Goal: Task Accomplishment & Management: Manage account settings

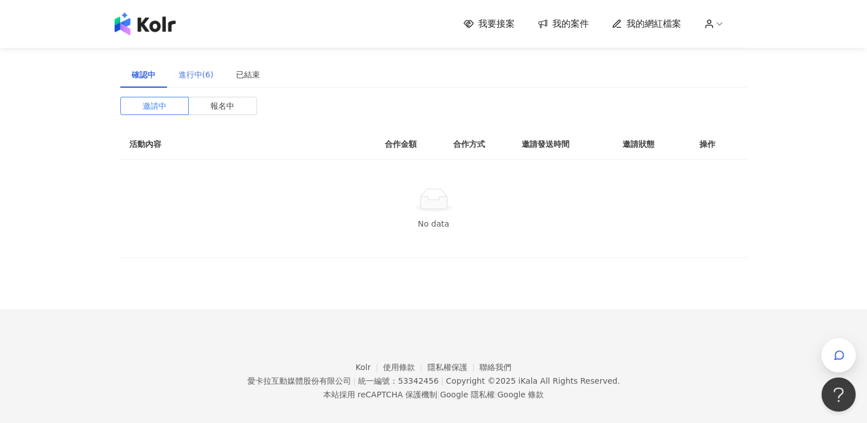
click at [193, 81] on div "進行中(6)" at bounding box center [196, 75] width 58 height 26
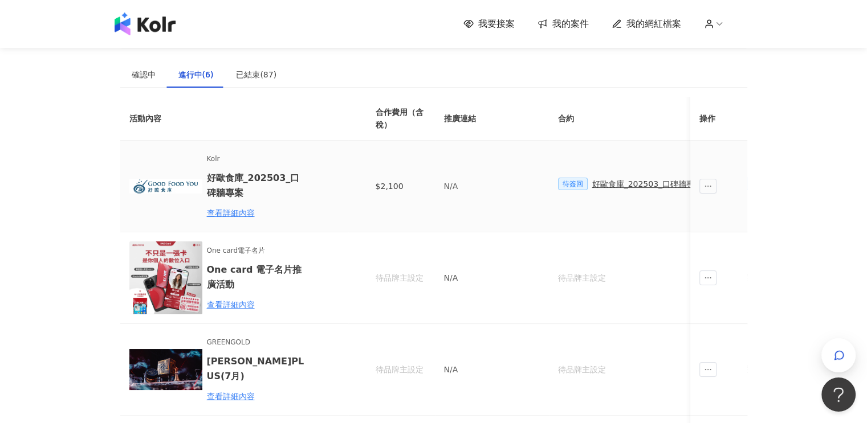
click at [344, 207] on td "Kolr 好歐食庫_202503_口碑牆專案 查看詳細內容" at bounding box center [234, 187] width 228 height 92
drag, startPoint x: 390, startPoint y: 189, endPoint x: 585, endPoint y: 189, distance: 194.3
click at [568, 187] on tr "Kolr 好歐食庫_202503_口碑牆專案 查看詳細內容 $2,100 N/A 待簽回 好歐食庫_202503_口碑牆專案 待簽回 勞報單 回報貼文 $2,…" at bounding box center [647, 187] width 1054 height 92
click at [611, 188] on div "好歐食庫_202503_口碑牆專案" at bounding box center [647, 184] width 110 height 13
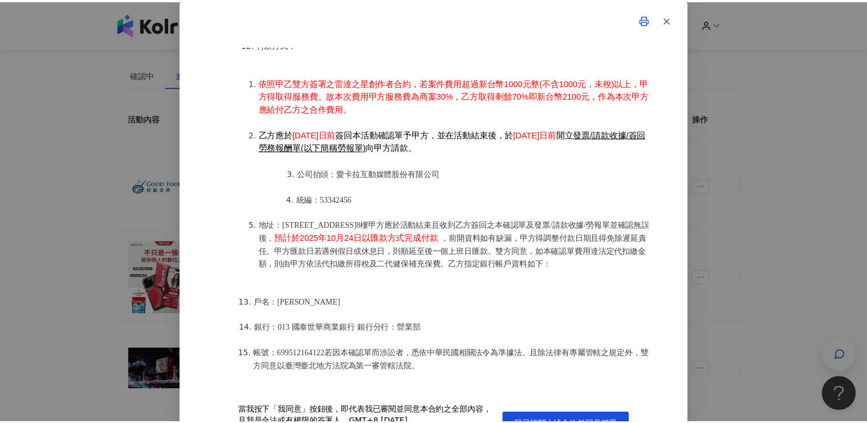
scroll to position [28, 0]
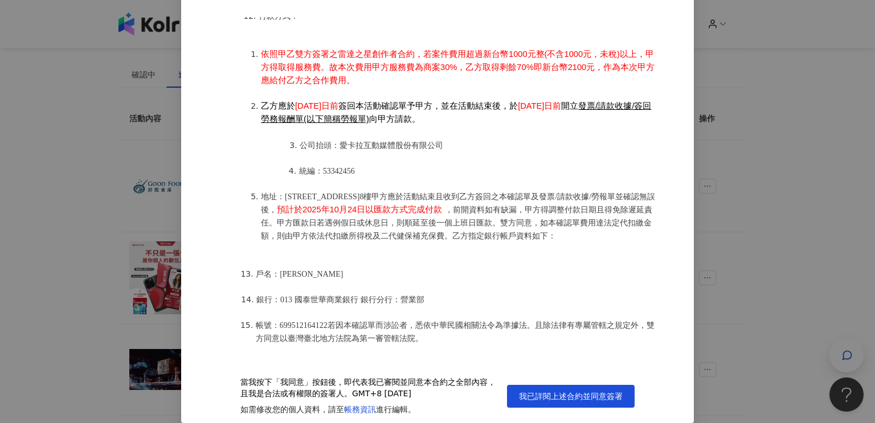
click at [525, 382] on div "當我按下「我同意」按鈕後，即代表我已審閱並同意本合約之全部內容，且我是合法或有權限的簽署人。 GMT+8 [DATE] 如需修改您的個人資料，請至 帳務資訊 …" at bounding box center [437, 396] width 444 height 54
click at [526, 393] on span "我已詳閱上述合約並同意簽署" at bounding box center [571, 396] width 104 height 9
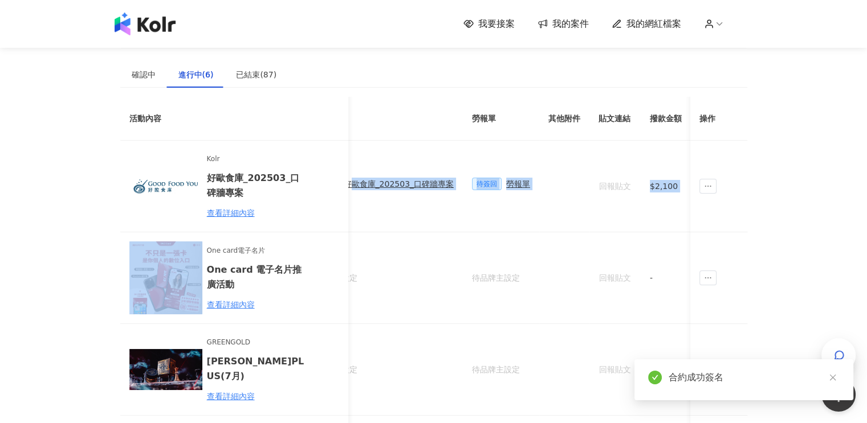
scroll to position [0, 423]
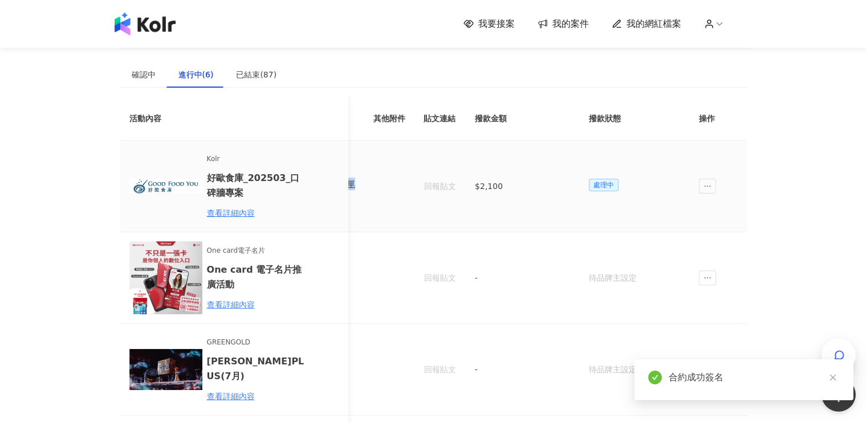
drag, startPoint x: 602, startPoint y: 186, endPoint x: 389, endPoint y: 205, distance: 213.4
click at [389, 205] on tr "Kolr 好歐食庫_202503_口碑牆專案 查看詳細內容 $2,100 N/A 已簽回 好歐食庫_202503_口碑牆專案 待簽回 勞報單 回報貼文 $2,…" at bounding box center [224, 187] width 1054 height 92
click at [401, 201] on td at bounding box center [389, 187] width 50 height 92
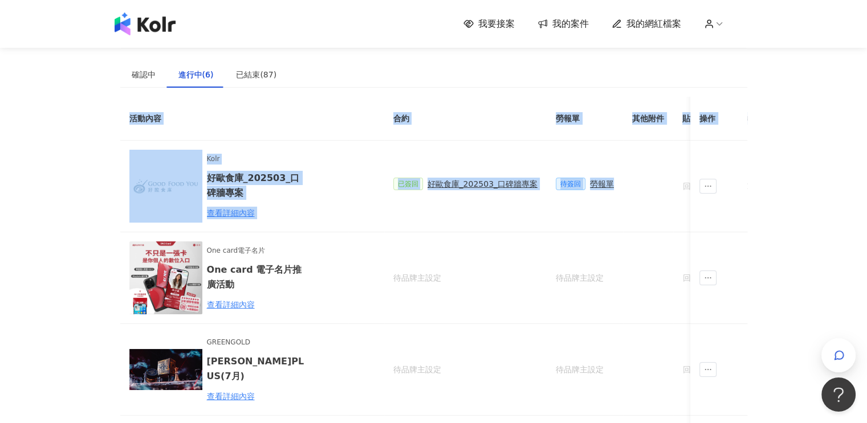
scroll to position [0, 0]
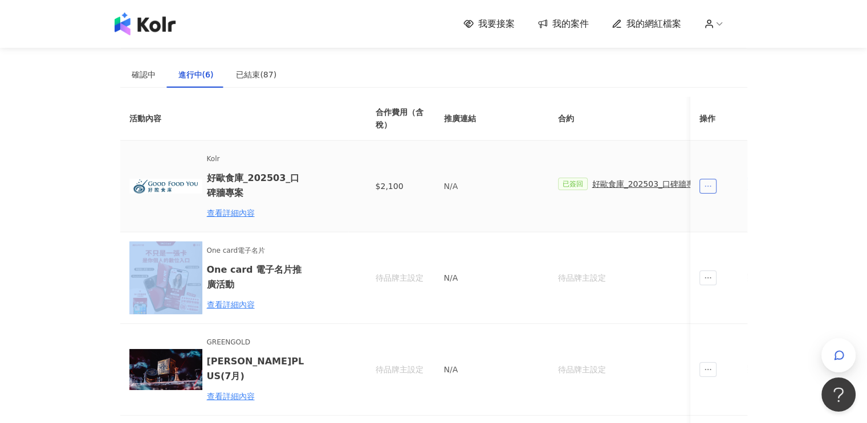
drag, startPoint x: 341, startPoint y: 183, endPoint x: 703, endPoint y: 187, distance: 361.3
click at [703, 187] on tr "Kolr 好歐食庫_202503_口碑牆專案 查看詳細內容 $2,100 N/A 已簽回 好歐食庫_202503_口碑牆專案 待簽回 勞報單 回報貼文 $2,…" at bounding box center [647, 187] width 1054 height 92
click at [704, 187] on icon "ellipsis" at bounding box center [708, 186] width 8 height 8
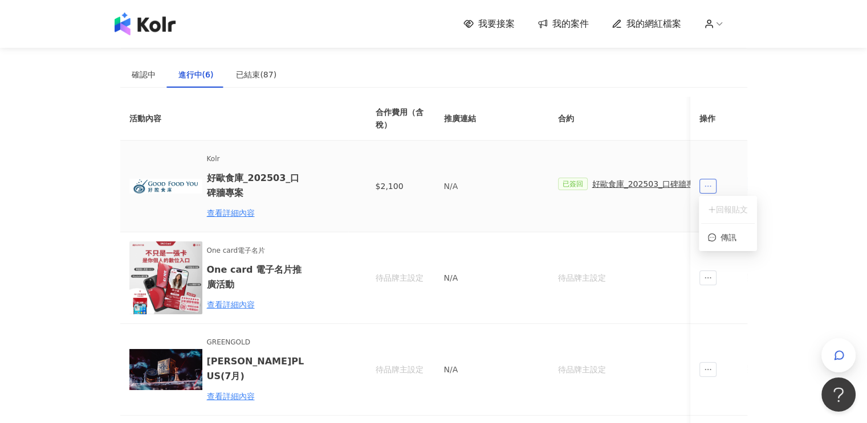
click at [704, 187] on icon "ellipsis" at bounding box center [708, 186] width 8 height 8
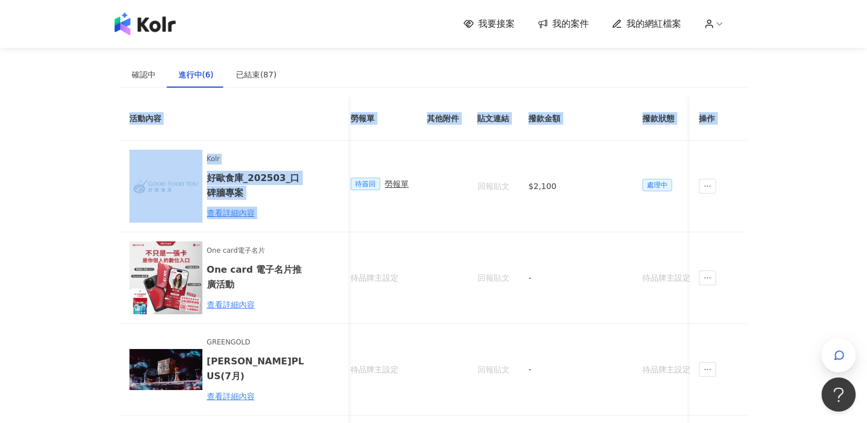
scroll to position [0, 423]
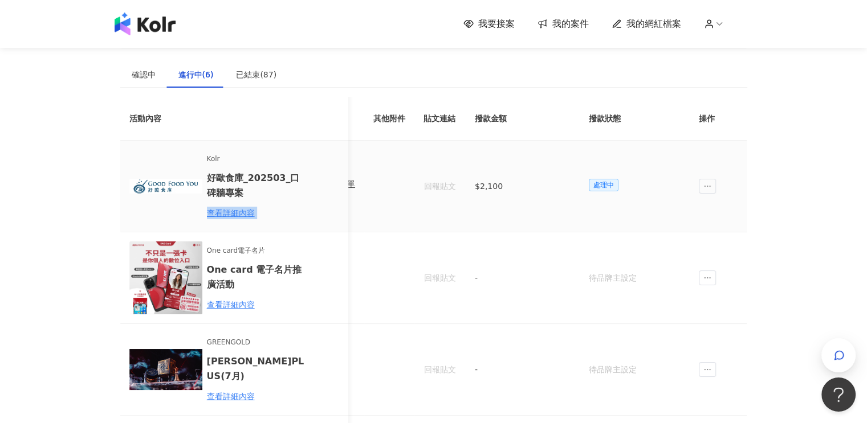
drag, startPoint x: 540, startPoint y: 190, endPoint x: 344, endPoint y: 189, distance: 196.6
click at [337, 189] on tr "Kolr 好歐食庫_202503_口碑牆專案 查看詳細內容 $2,100 N/A 已簽回 好歐食庫_202503_口碑牆專案 待簽回 勞報單 回報貼文 $2,…" at bounding box center [224, 187] width 1054 height 92
click at [426, 158] on td "回報貼文" at bounding box center [439, 187] width 51 height 92
